Goal: Task Accomplishment & Management: Use online tool/utility

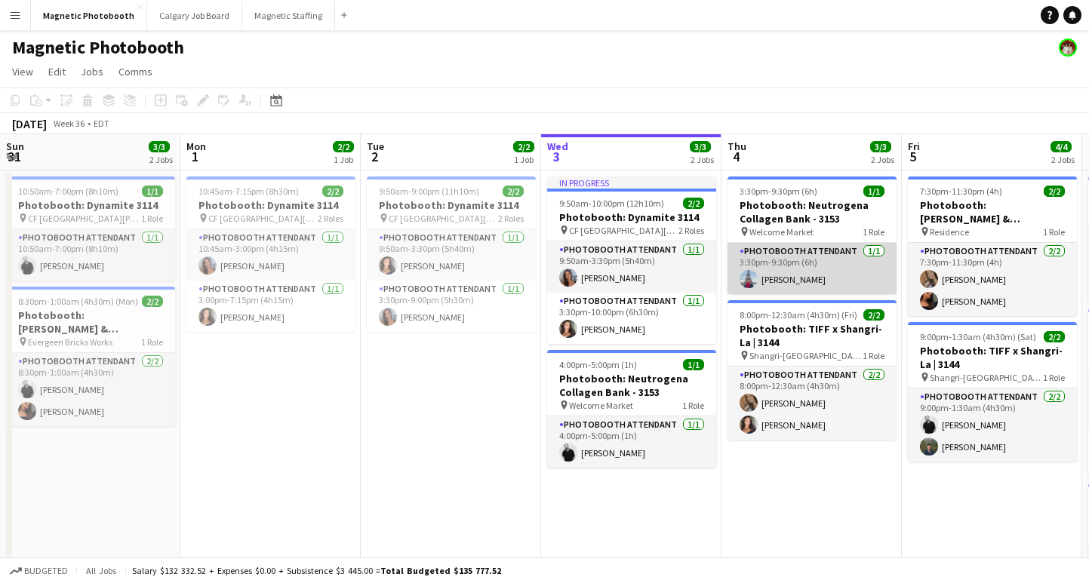
scroll to position [0, 361]
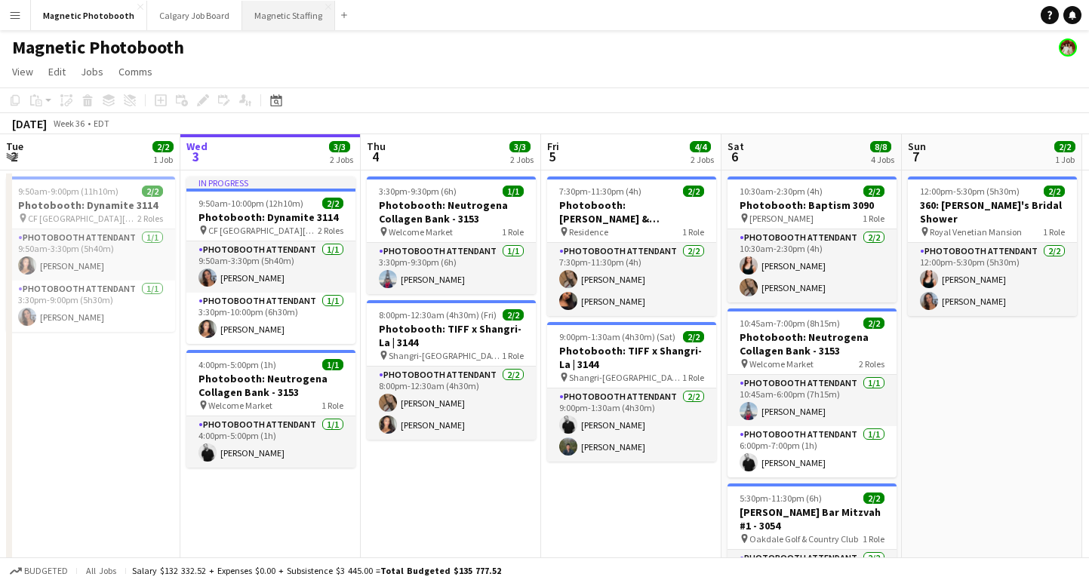
click at [263, 19] on button "Magnetic Staffing Close" at bounding box center [288, 15] width 93 height 29
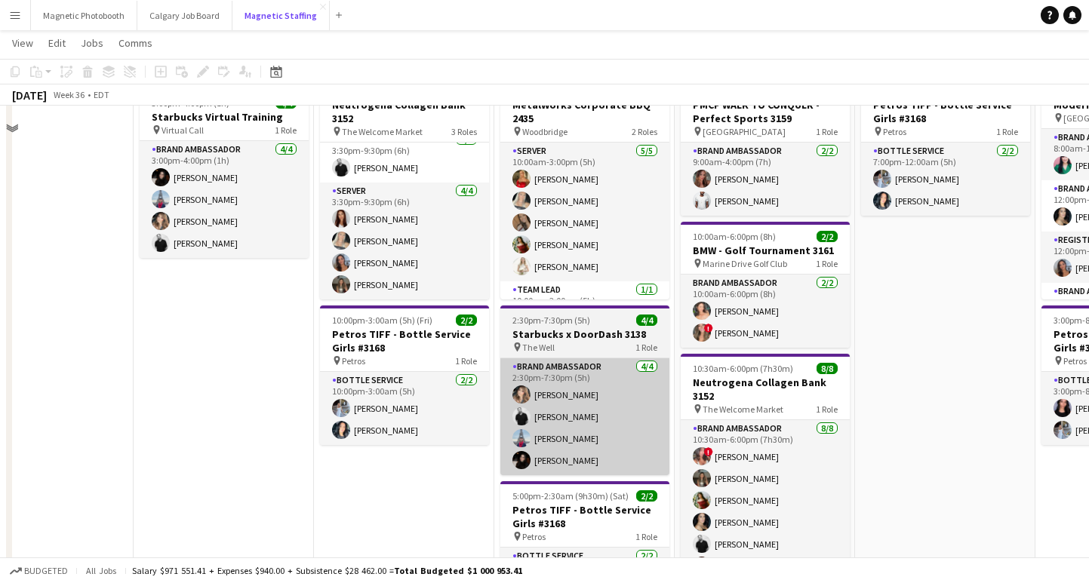
scroll to position [122, 0]
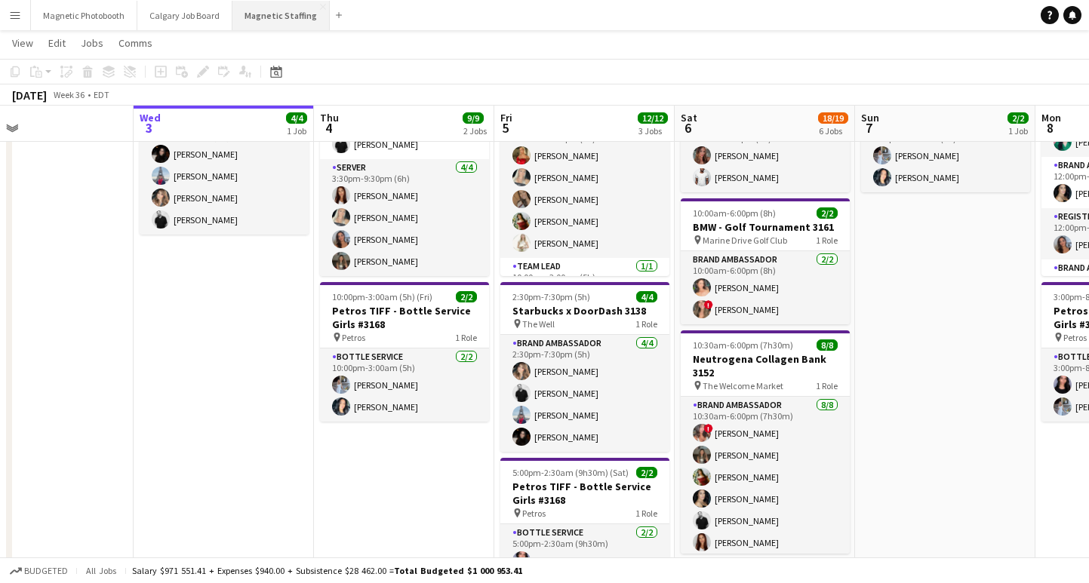
click at [265, 23] on button "Magnetic Staffing Close" at bounding box center [280, 15] width 97 height 29
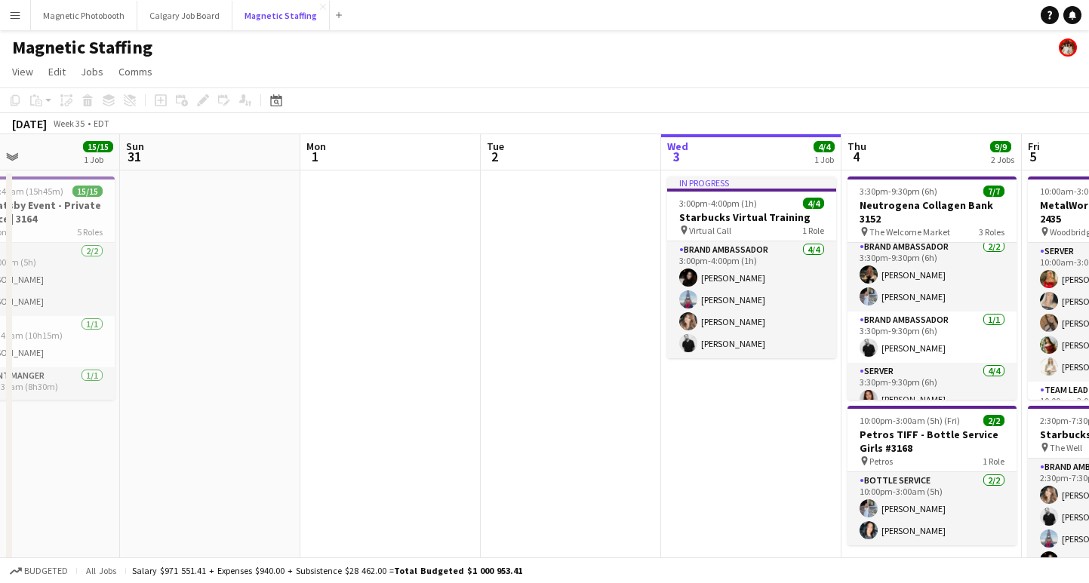
scroll to position [0, 341]
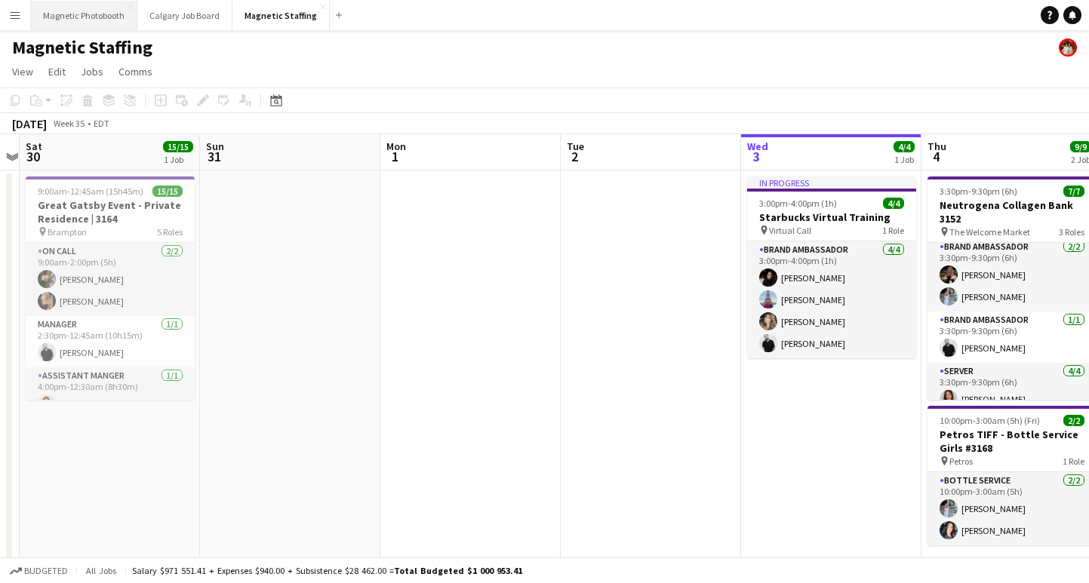
click at [68, 25] on button "Magnetic Photobooth Close" at bounding box center [84, 15] width 106 height 29
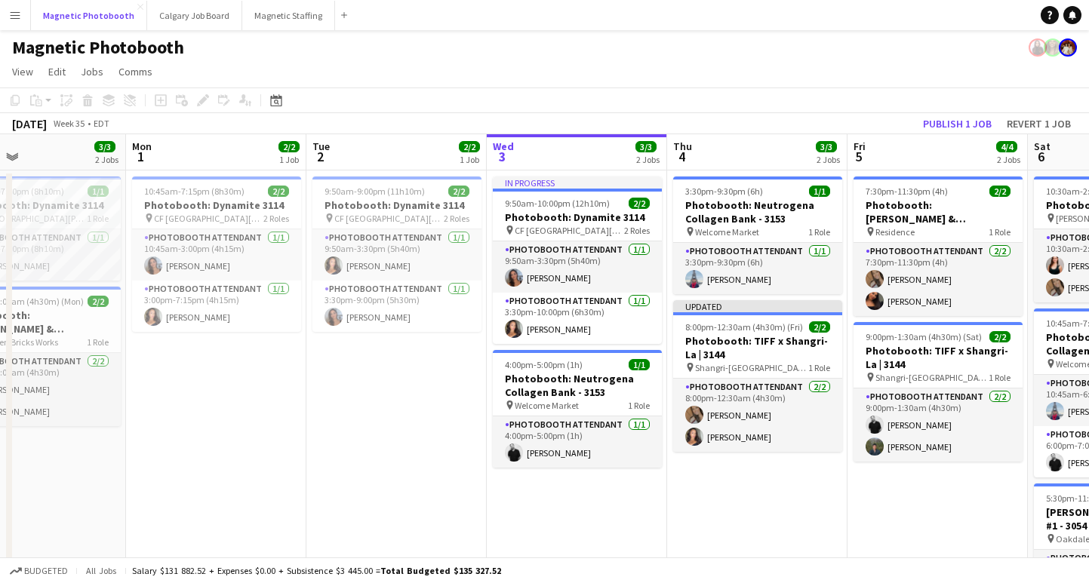
scroll to position [0, 341]
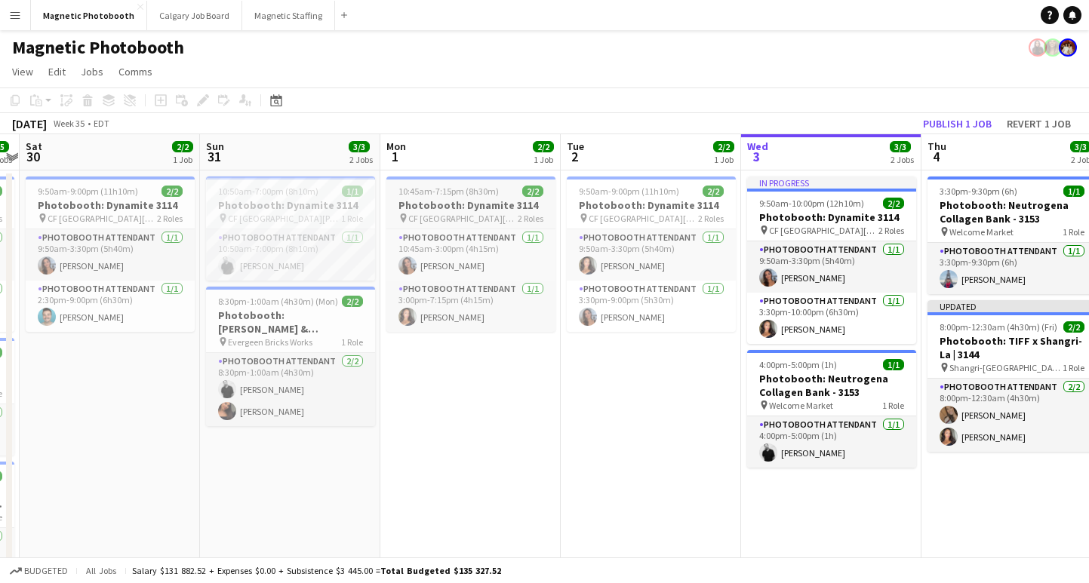
click at [499, 194] on div "10:45am-7:15pm (8h30m) 2/2" at bounding box center [470, 191] width 169 height 11
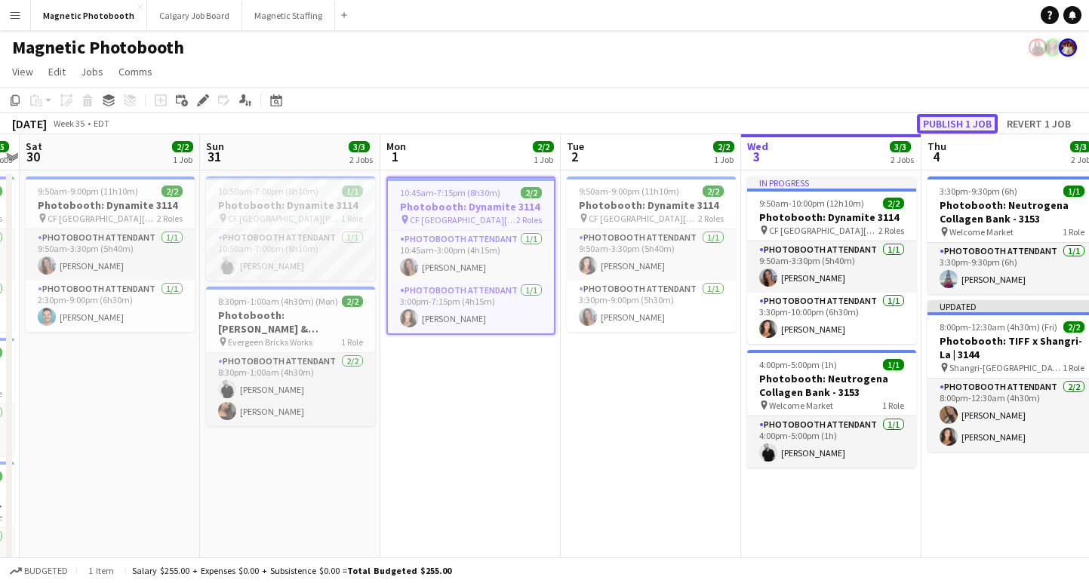
click at [947, 120] on button "Publish 1 job" at bounding box center [957, 124] width 81 height 20
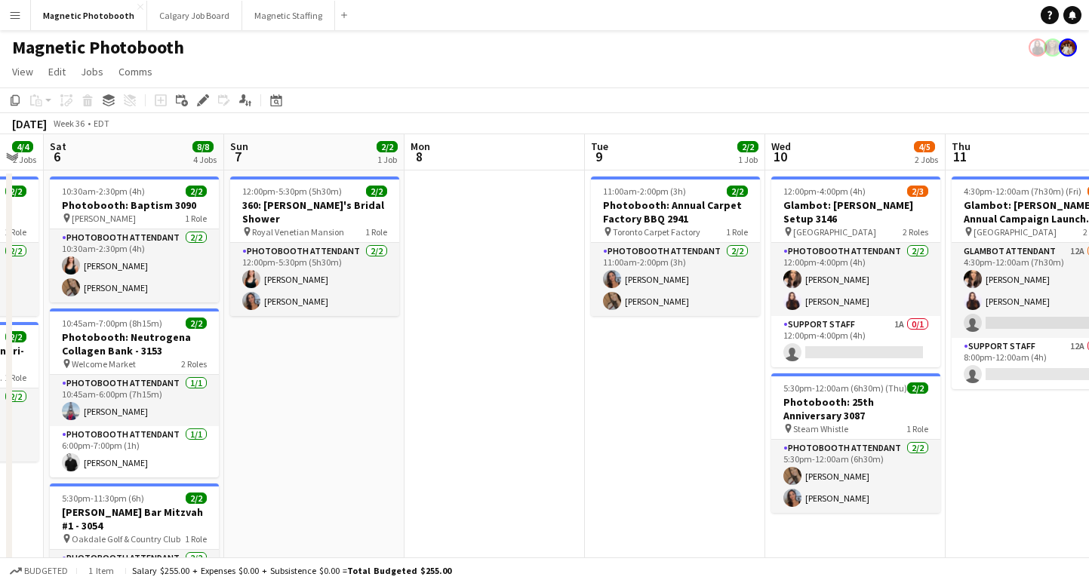
scroll to position [0, 745]
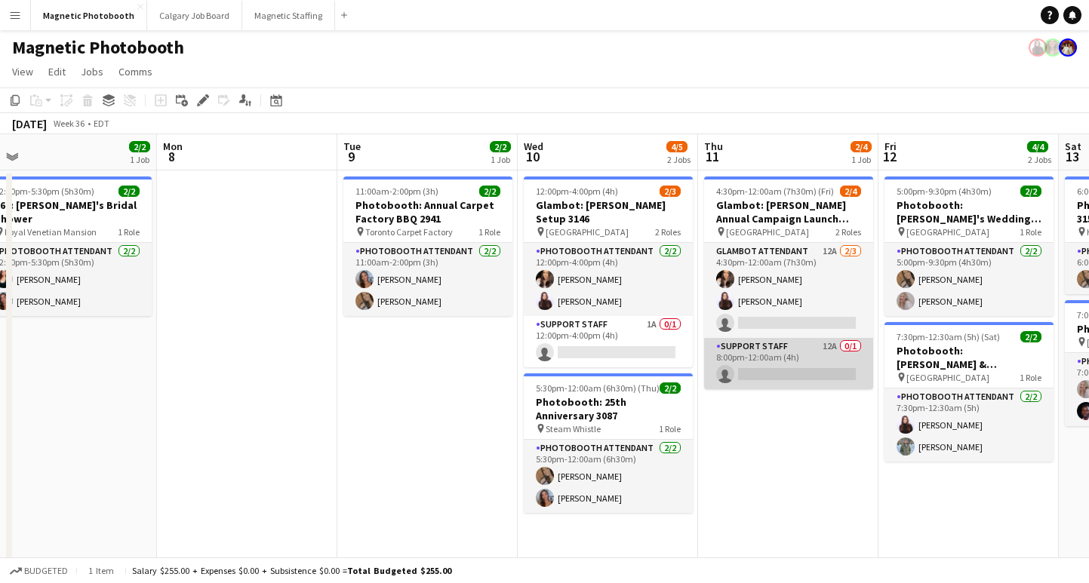
click at [791, 373] on app-card-role "Support Staff 12A 0/1 8:00pm-12:00am (4h) single-neutral-actions" at bounding box center [788, 363] width 169 height 51
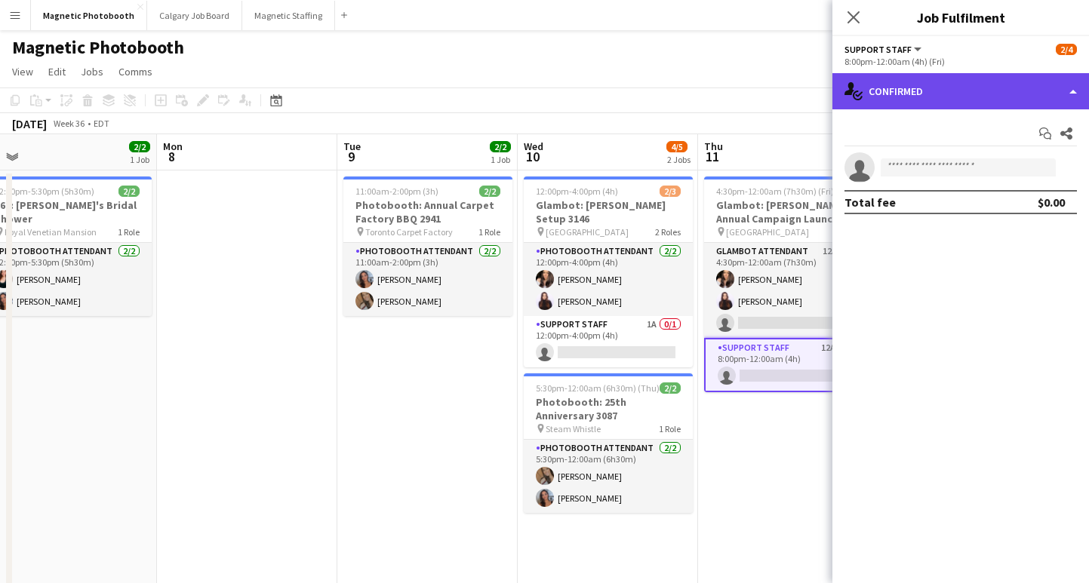
click at [917, 93] on div "single-neutral-actions-check-2 Confirmed" at bounding box center [960, 91] width 257 height 36
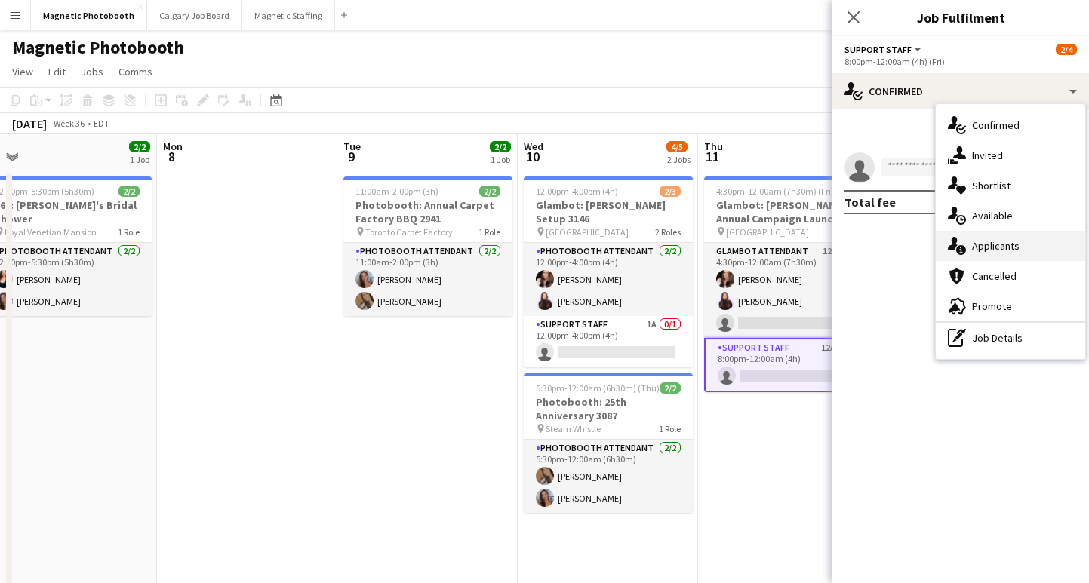
click at [1001, 235] on div "single-neutral-actions-information Applicants" at bounding box center [1010, 246] width 149 height 30
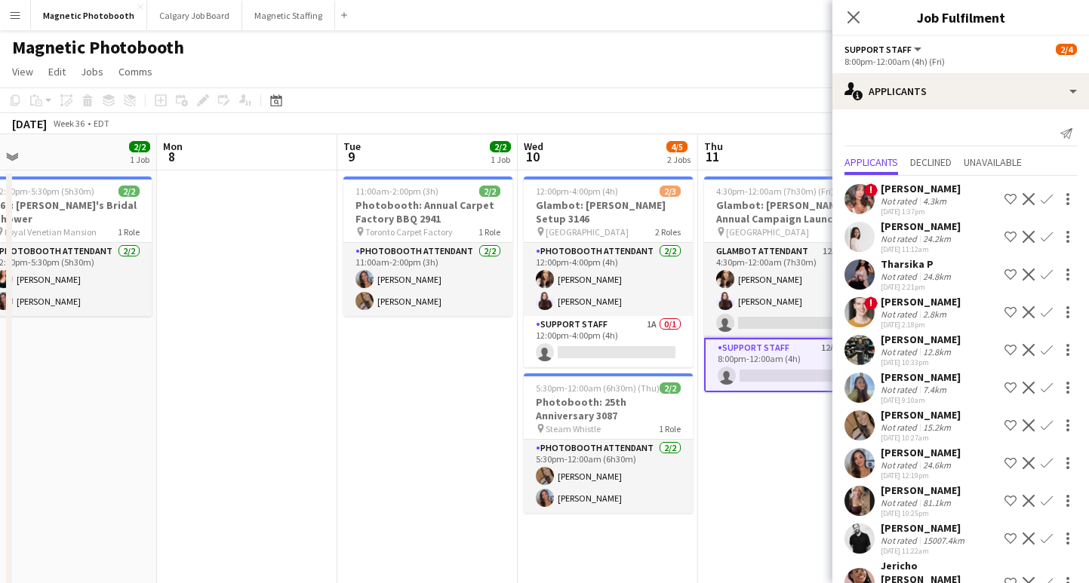
click at [855, 5] on div "Close pop-in" at bounding box center [853, 17] width 42 height 35
click at [856, 17] on icon "Close pop-in" at bounding box center [853, 17] width 14 height 14
